Goal: Book appointment/travel/reservation

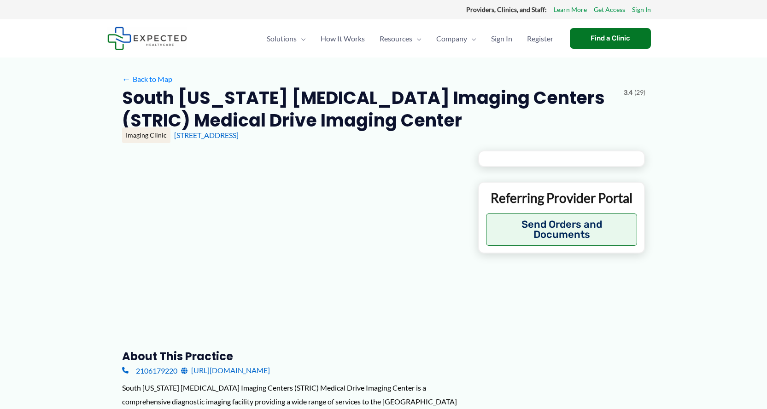
type input "**********"
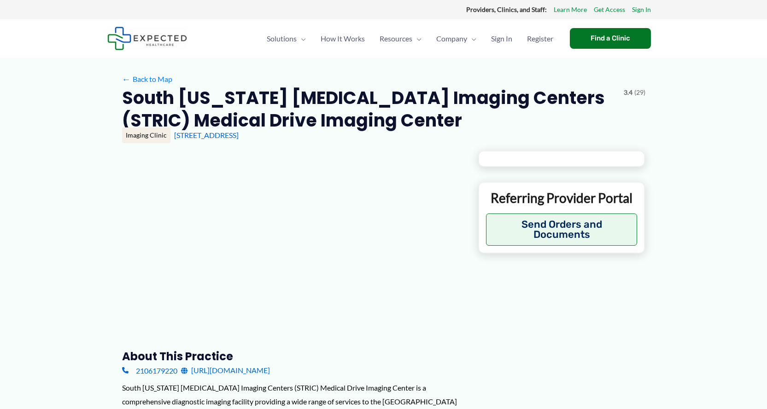
type input "**********"
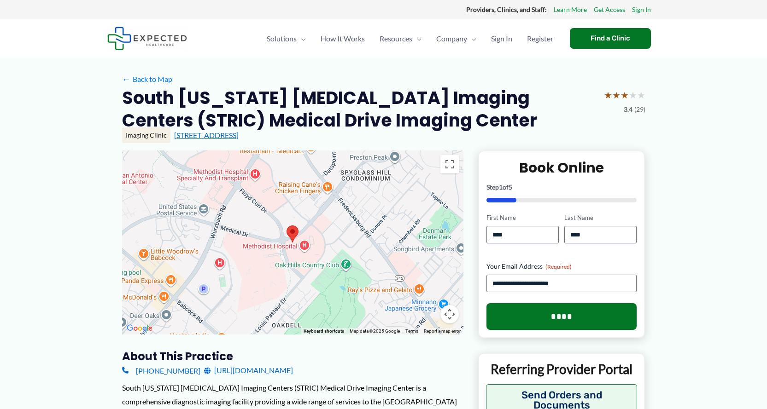
click at [239, 136] on link "[STREET_ADDRESS]" at bounding box center [206, 135] width 64 height 9
